Goal: Task Accomplishment & Management: Manage account settings

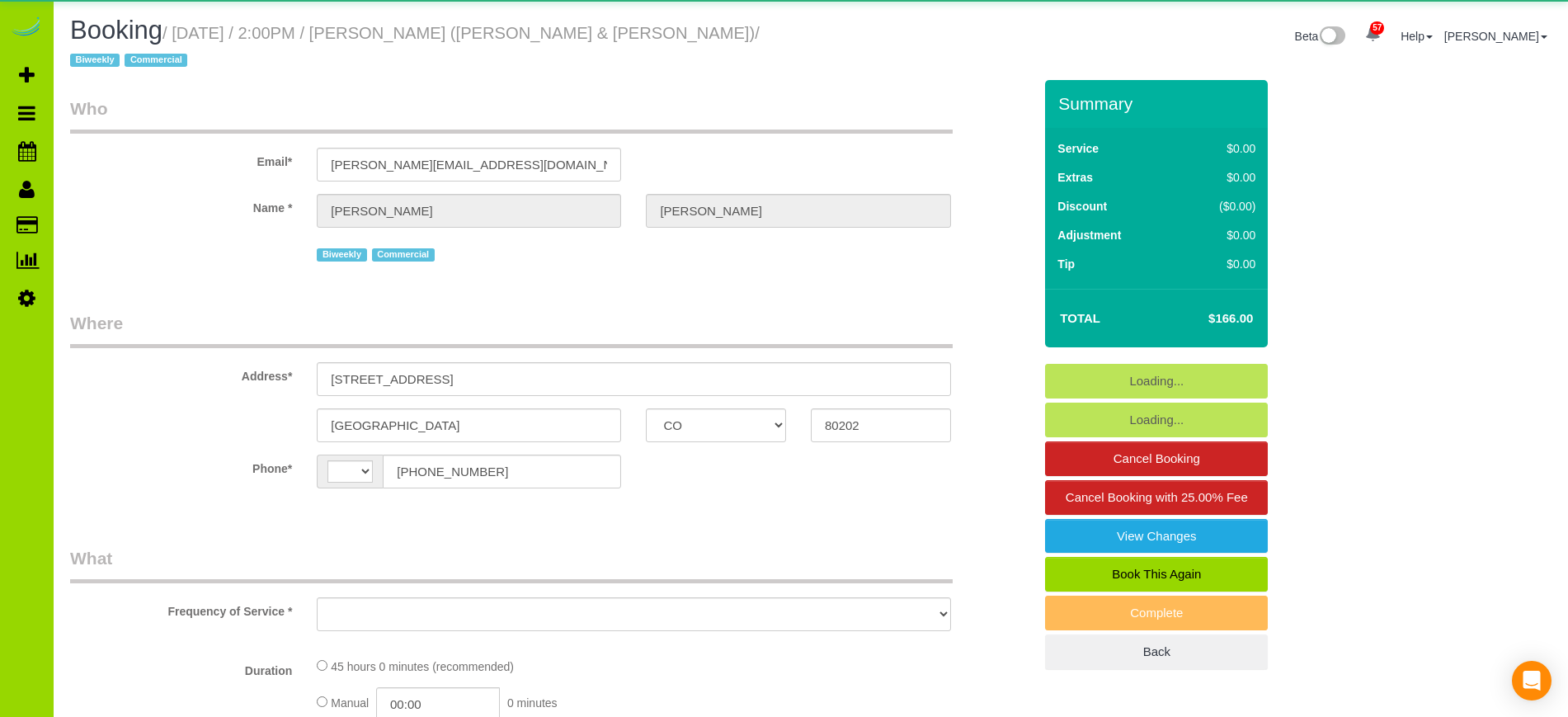
select select "CO"
select select "string:[GEOGRAPHIC_DATA]"
select select "object:913"
select select "number:1"
select select "number:21"
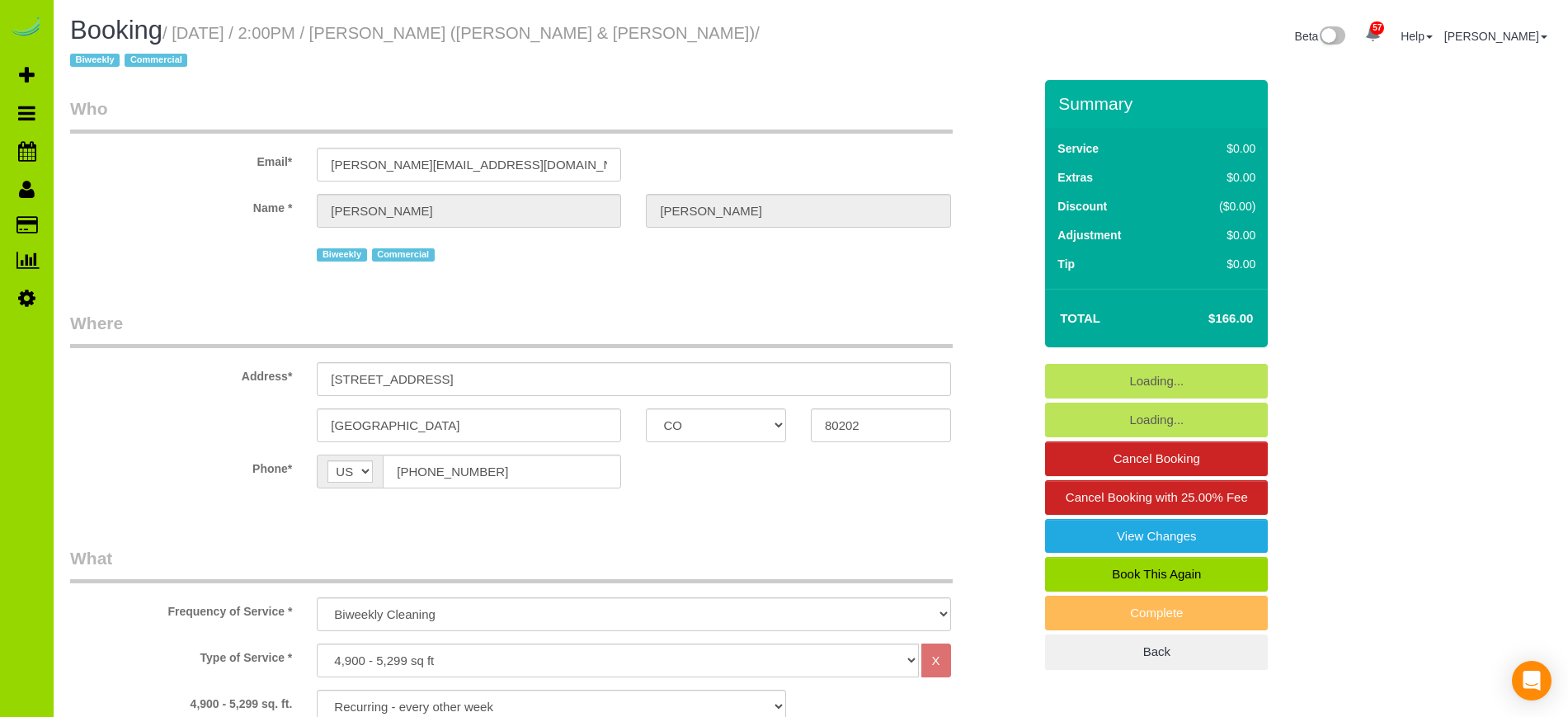
select select "6"
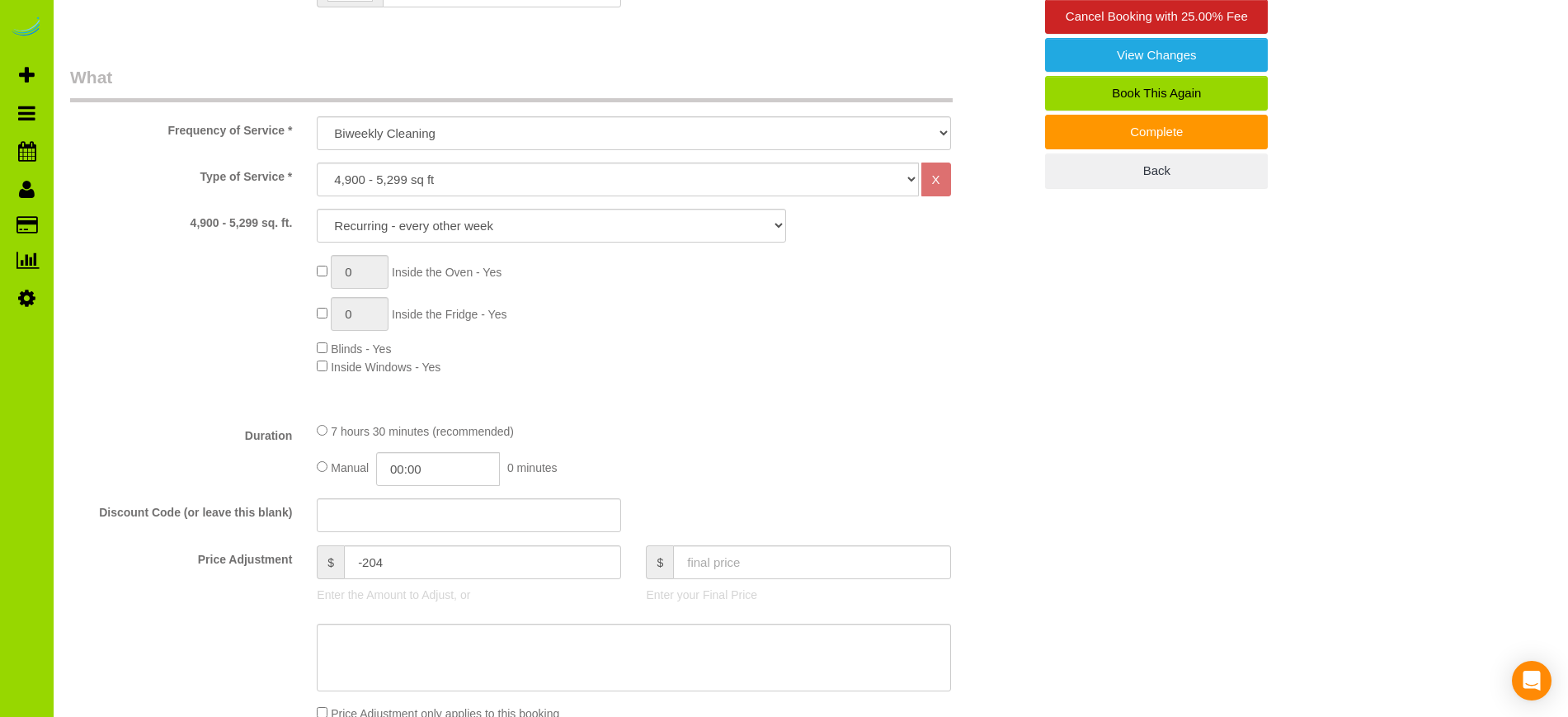
scroll to position [490, 0]
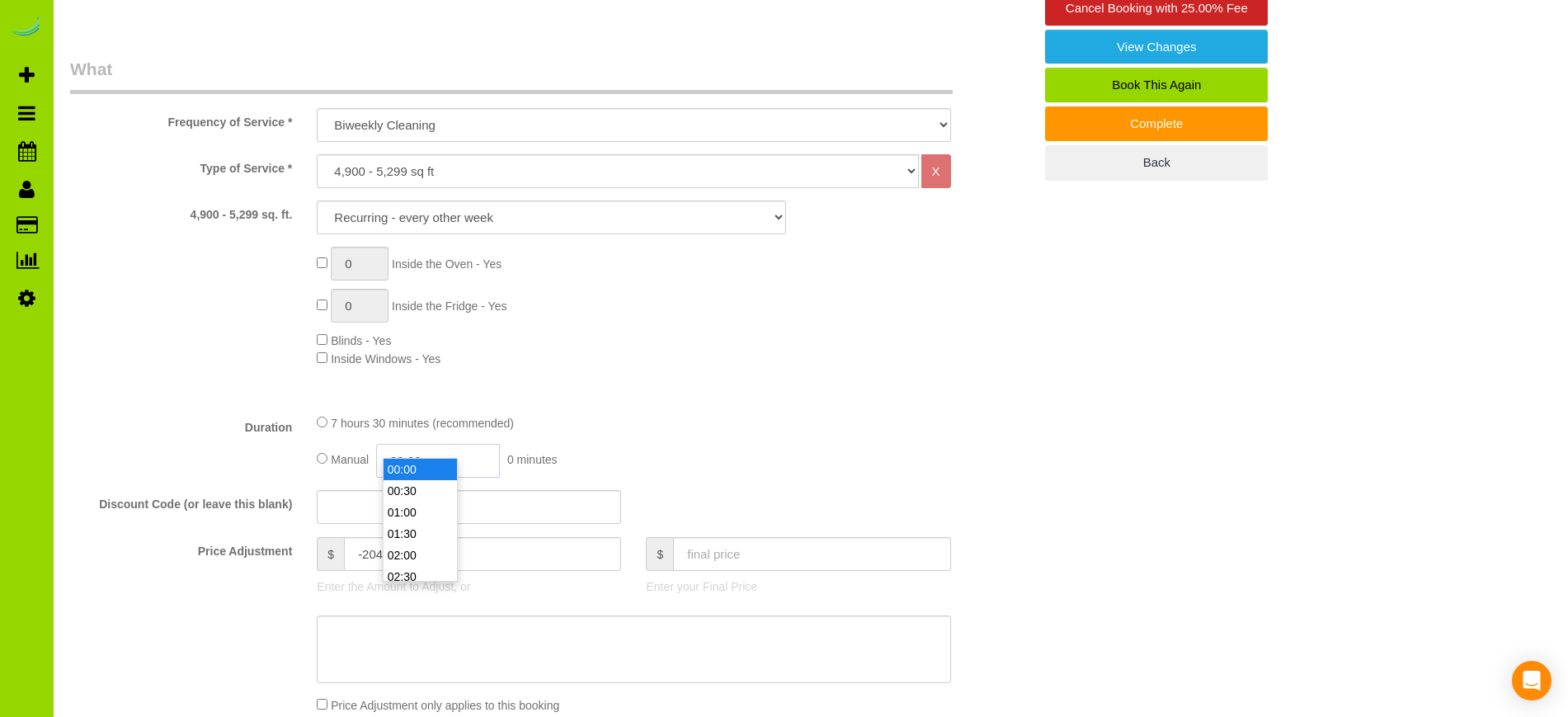
click at [431, 444] on input "00:00" at bounding box center [438, 461] width 123 height 34
type input "01:30"
click at [415, 532] on li "01:30" at bounding box center [420, 534] width 73 height 21
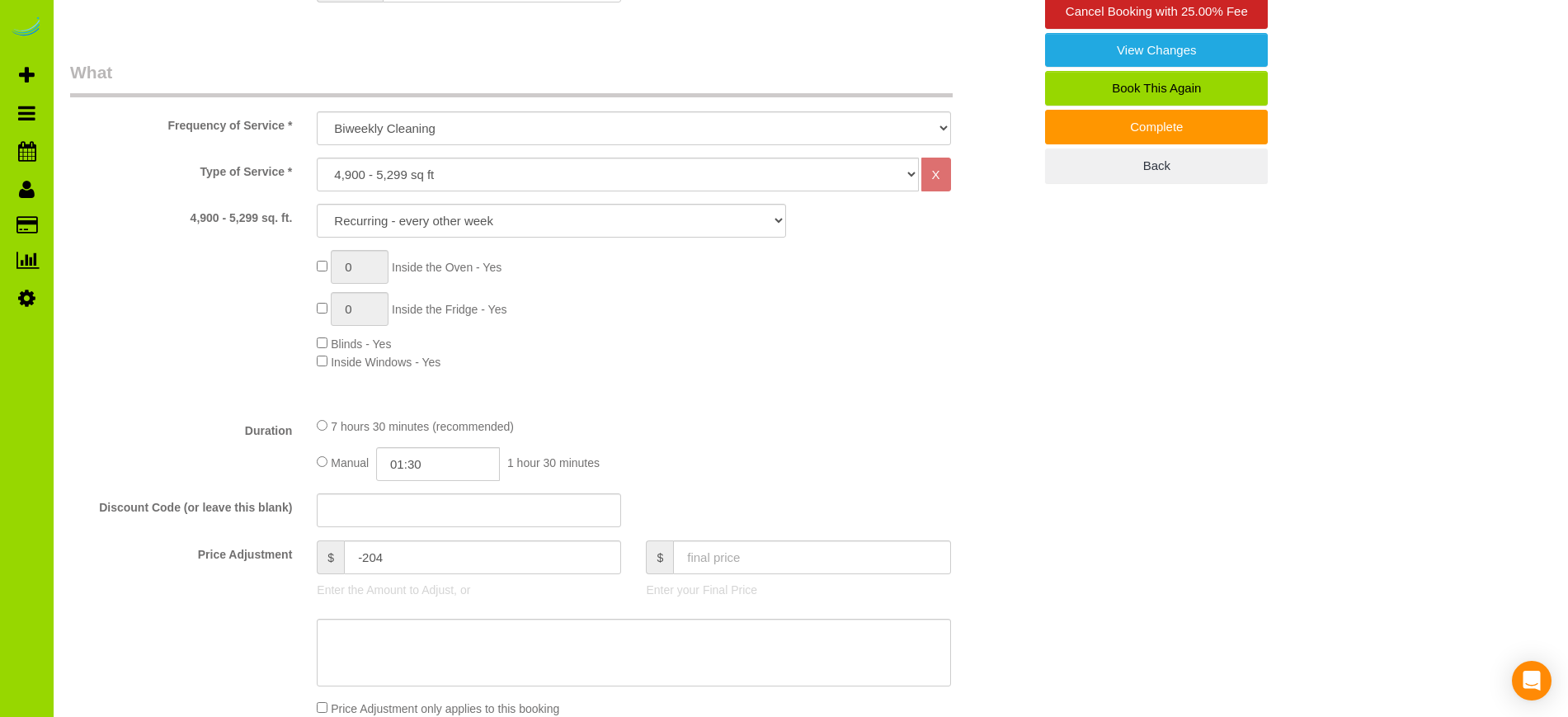
scroll to position [0, 0]
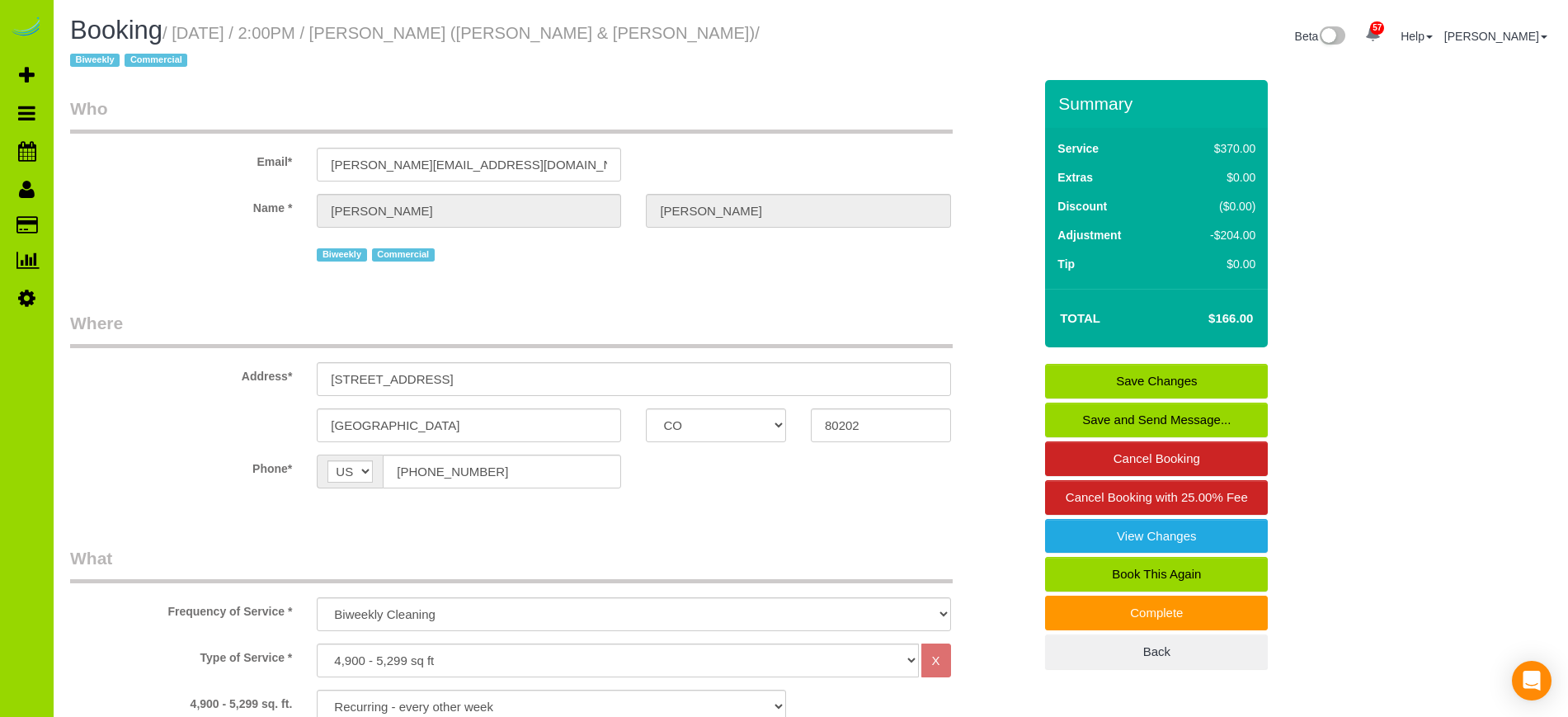
click at [1140, 364] on link "Save Changes" at bounding box center [1156, 382] width 222 height 35
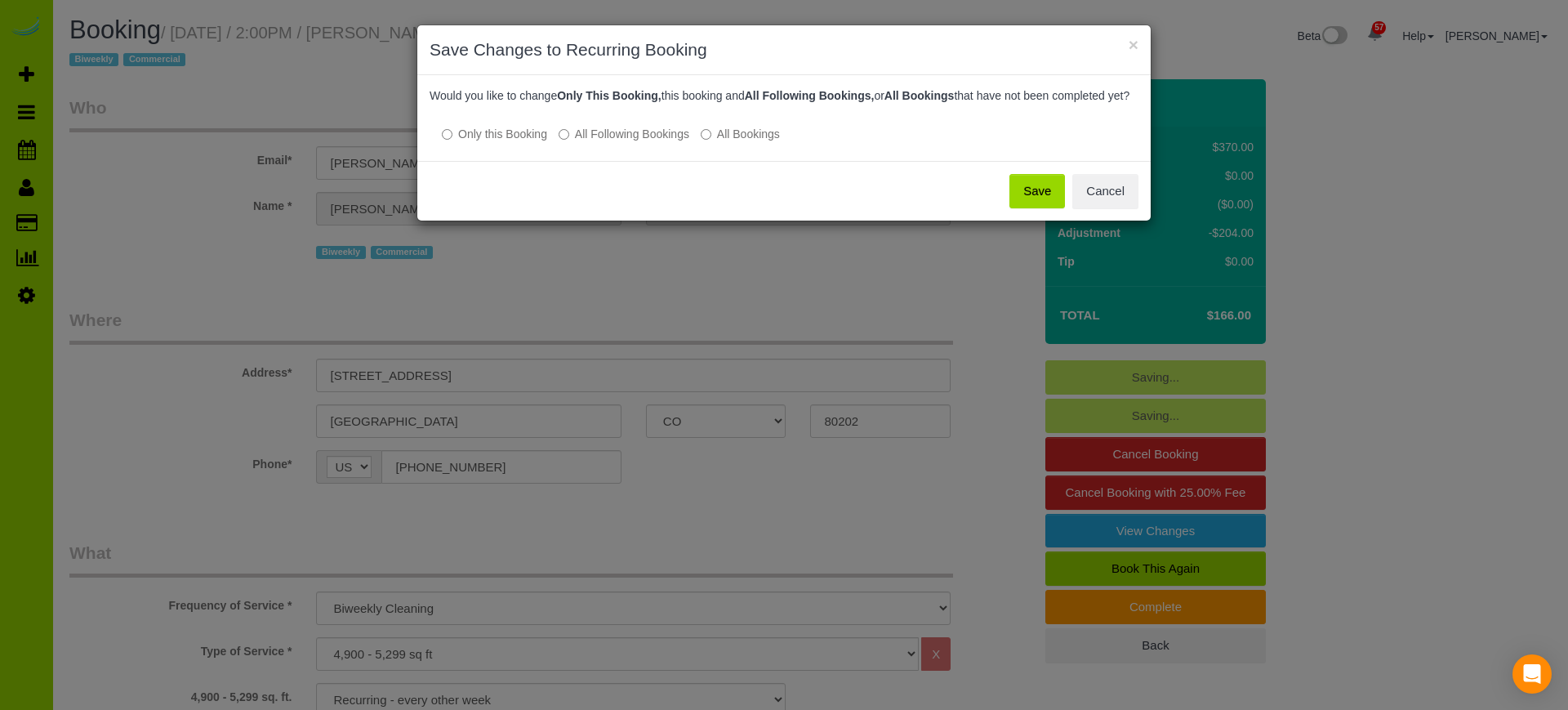
click at [1021, 208] on button "Save" at bounding box center [1038, 191] width 55 height 34
